Goal: Check status: Check status

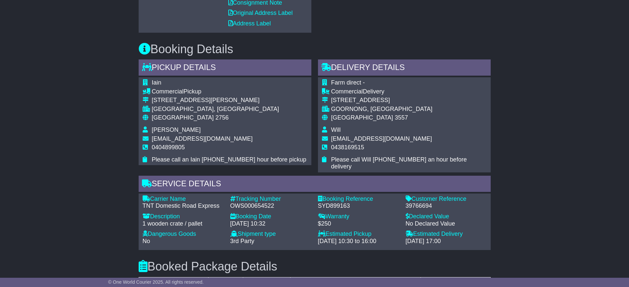
scroll to position [385, 0]
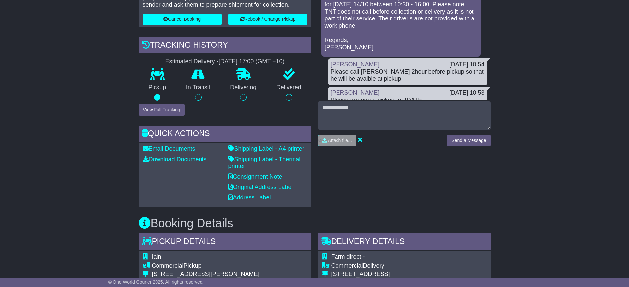
scroll to position [179, 0]
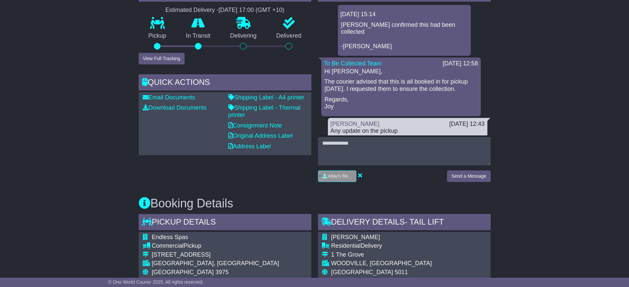
scroll to position [132, 0]
